Goal: Navigation & Orientation: Find specific page/section

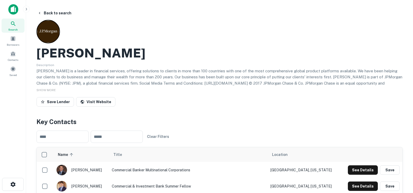
click at [12, 27] on div "Search" at bounding box center [13, 26] width 23 height 14
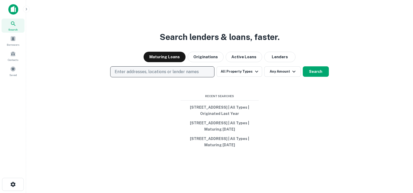
click at [160, 69] on p "Enter addresses, locations or lender names" at bounding box center [157, 72] width 84 height 6
click at [161, 69] on p "Enter addresses, locations or lender names" at bounding box center [157, 72] width 84 height 6
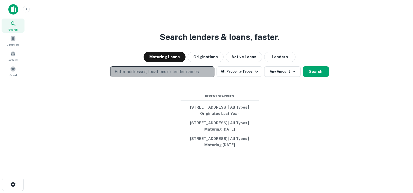
click at [156, 69] on p "Enter addresses, locations or lender names" at bounding box center [157, 72] width 84 height 6
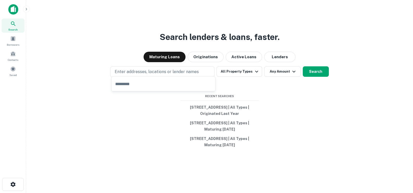
click at [16, 8] on img at bounding box center [13, 9] width 10 height 10
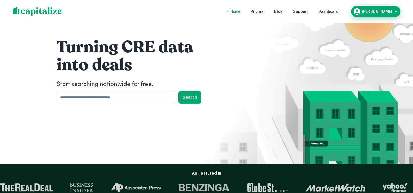
click at [384, 14] on div "[PERSON_NAME]" at bounding box center [375, 12] width 45 height 8
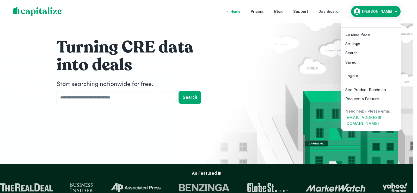
click at [124, 102] on div at bounding box center [208, 96] width 417 height 193
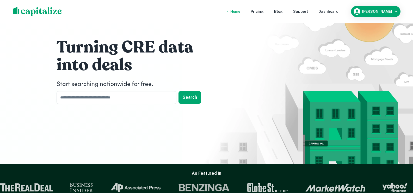
click at [124, 101] on div "Landing Page Settings Search Saved Logout See Product Roadmap Request a Feature…" at bounding box center [206, 96] width 413 height 193
click at [125, 100] on input "text" at bounding box center [115, 97] width 116 height 13
click at [129, 94] on input "text" at bounding box center [115, 97] width 116 height 13
